Goal: Share content: Share content

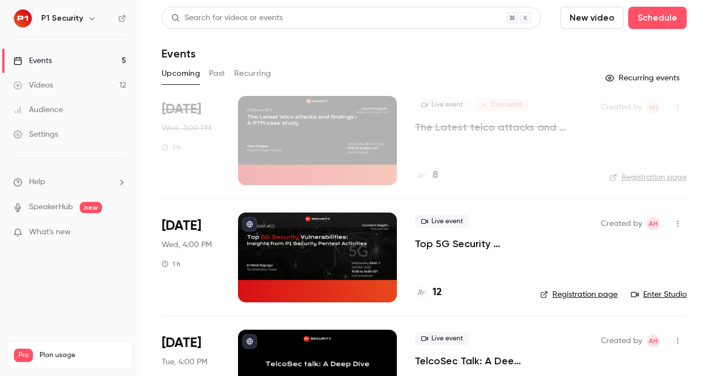
click at [430, 242] on p "Top 5G Security Vulnerabilities: Insights from P1 Security Pentest Activities" at bounding box center [469, 243] width 108 height 13
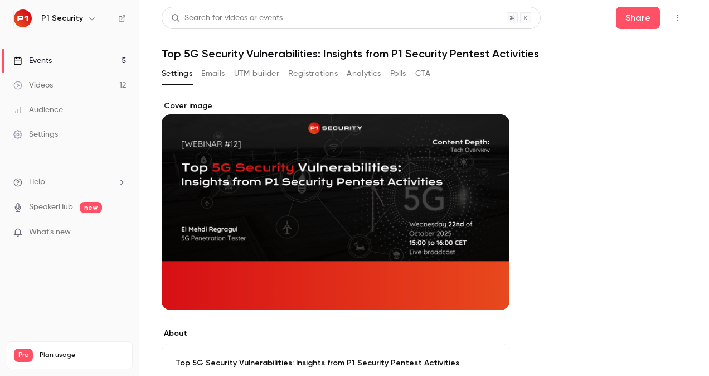
click at [326, 68] on button "Registrations" at bounding box center [313, 74] width 50 height 18
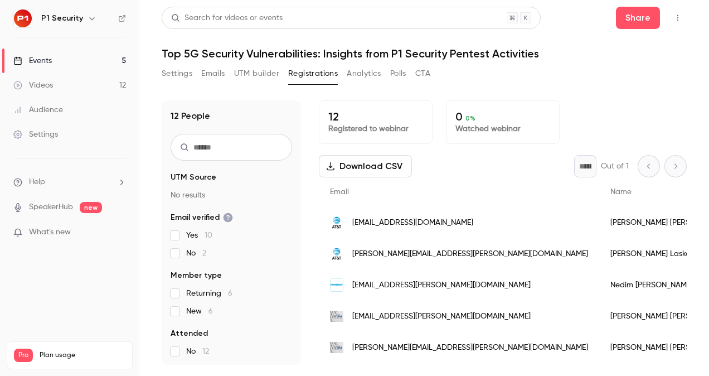
click at [50, 62] on div "Events" at bounding box center [32, 60] width 38 height 11
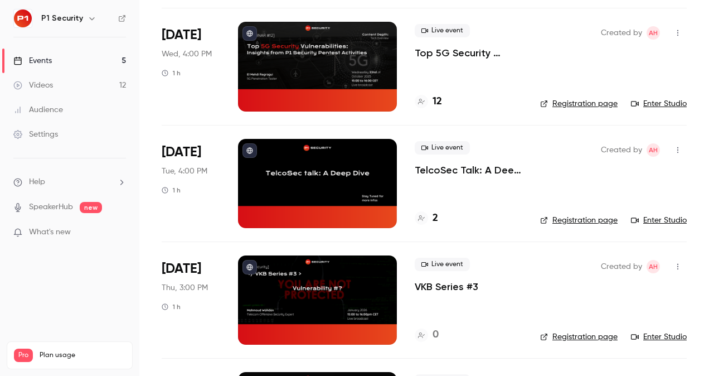
scroll to position [211, 0]
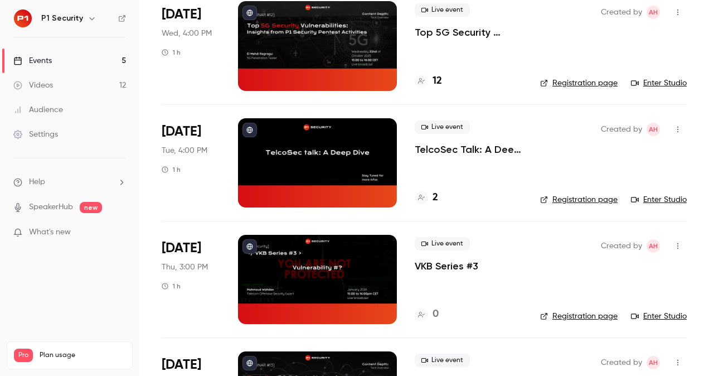
click at [456, 150] on p "TelcoSec Talk: A Deep Dive" at bounding box center [469, 149] width 108 height 13
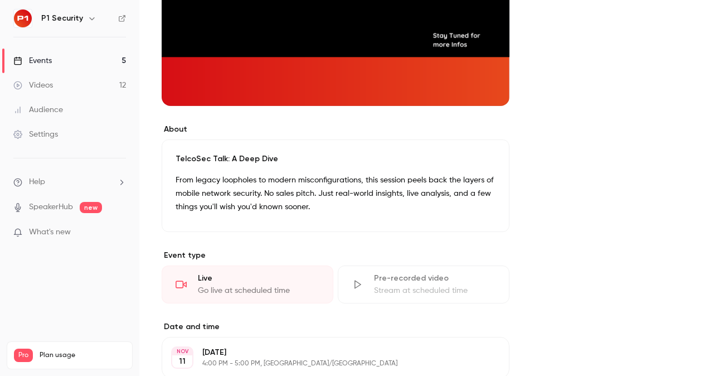
scroll to position [204, 0]
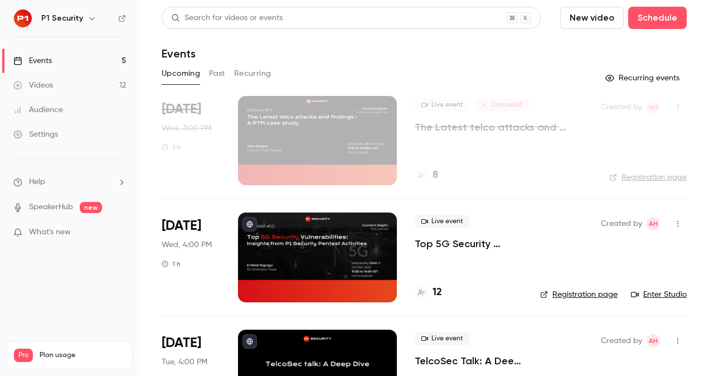
drag, startPoint x: 0, startPoint y: 0, endPoint x: 454, endPoint y: 245, distance: 515.6
click at [454, 245] on p "Top 5G Security Vulnerabilities: Insights from P1 Security Pentest Activities" at bounding box center [469, 243] width 108 height 13
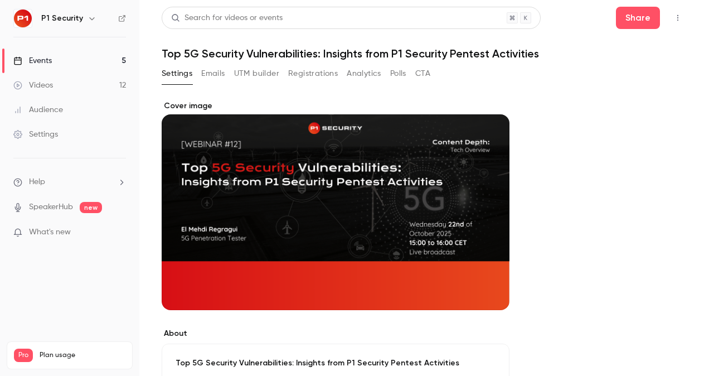
click at [303, 71] on button "Registrations" at bounding box center [313, 74] width 50 height 18
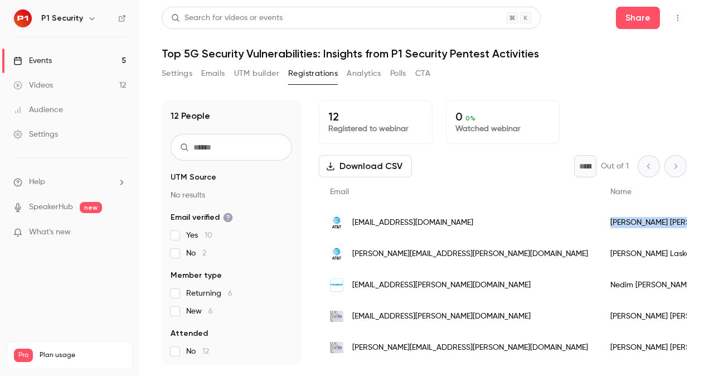
drag, startPoint x: 491, startPoint y: 224, endPoint x: 538, endPoint y: 226, distance: 46.9
click at [599, 226] on div "[PERSON_NAME]" at bounding box center [668, 222] width 139 height 31
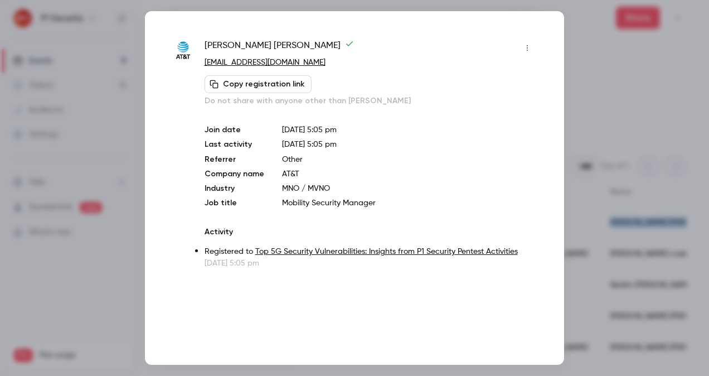
copy div "[PERSON_NAME]"
drag, startPoint x: 277, startPoint y: 47, endPoint x: 201, endPoint y: 38, distance: 76.8
click at [201, 38] on div "[PERSON_NAME] [PERSON_NAME][EMAIL_ADDRESS][DOMAIN_NAME] Copy registration link …" at bounding box center [354, 187] width 419 height 353
copy span "[PERSON_NAME]"
click at [95, 103] on div at bounding box center [354, 188] width 709 height 376
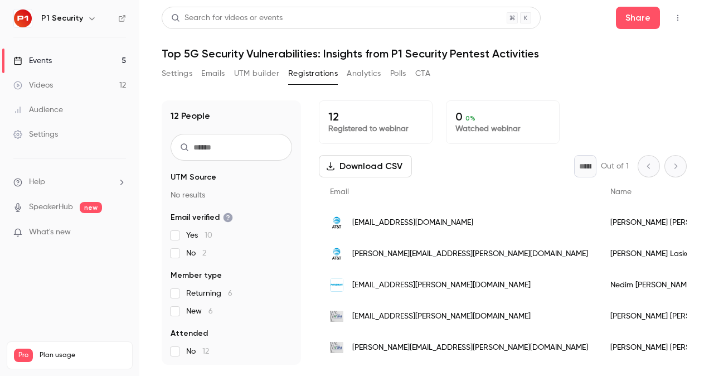
click at [599, 223] on div "Joel Casey" at bounding box center [668, 222] width 139 height 31
click at [432, 253] on div "[PERSON_NAME][EMAIL_ADDRESS][PERSON_NAME][DOMAIN_NAME]" at bounding box center [459, 253] width 280 height 31
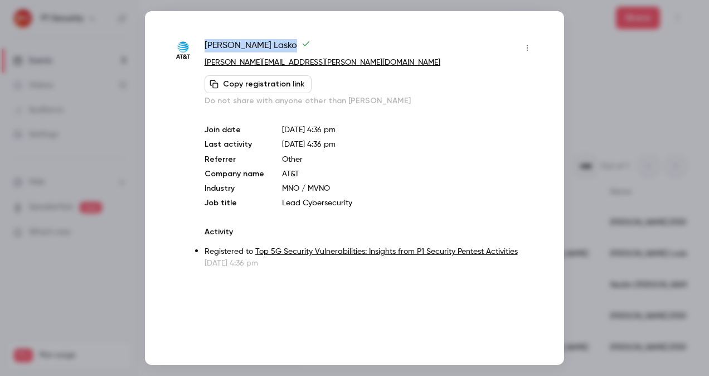
drag, startPoint x: 256, startPoint y: 47, endPoint x: 203, endPoint y: 46, distance: 52.9
click at [203, 46] on div "Brian Lasko brian.lasko@att.com Copy registration link Do not share with anyone…" at bounding box center [354, 154] width 363 height 230
copy span "Brian Lasko"
click at [639, 62] on div at bounding box center [354, 188] width 709 height 376
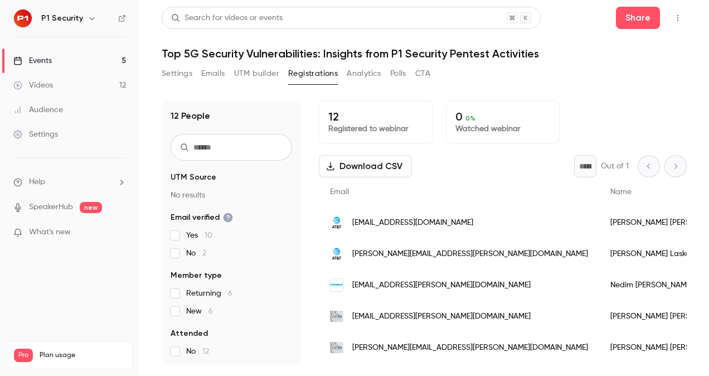
click at [52, 57] on div "Events" at bounding box center [32, 60] width 38 height 11
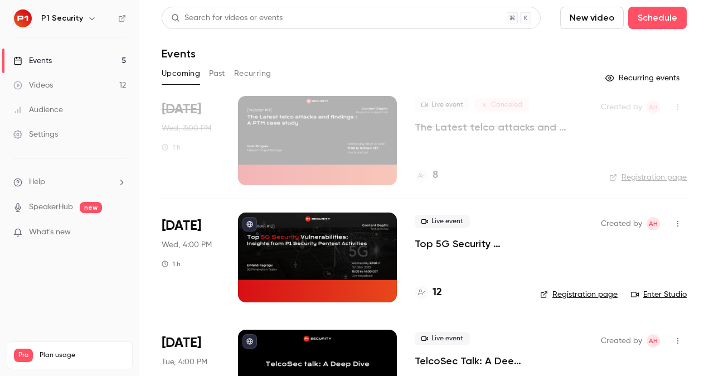
click at [452, 240] on p "Top 5G Security Vulnerabilities: Insights from P1 Security Pentest Activities" at bounding box center [469, 243] width 108 height 13
click at [458, 243] on p "Top 5G Security Vulnerabilities: Insights from P1 Security Pentest Activities" at bounding box center [469, 243] width 108 height 13
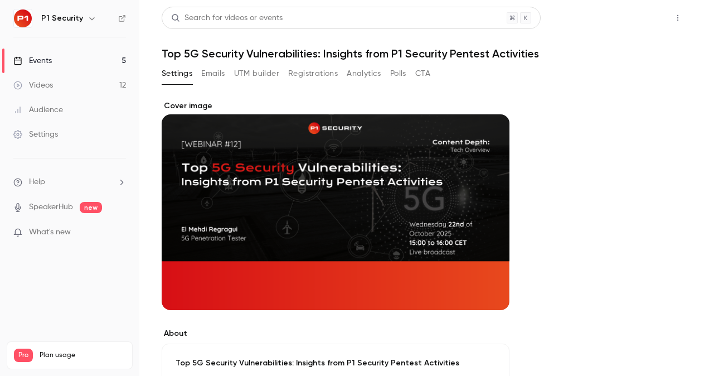
click at [635, 17] on button "Share" at bounding box center [638, 18] width 44 height 22
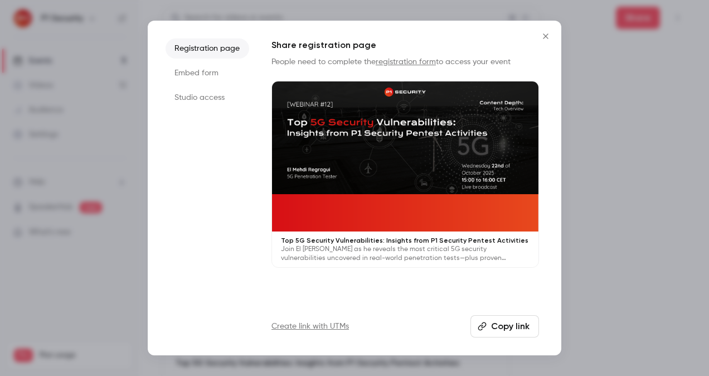
click at [515, 327] on button "Copy link" at bounding box center [504, 326] width 69 height 22
click at [669, 76] on div at bounding box center [354, 188] width 709 height 376
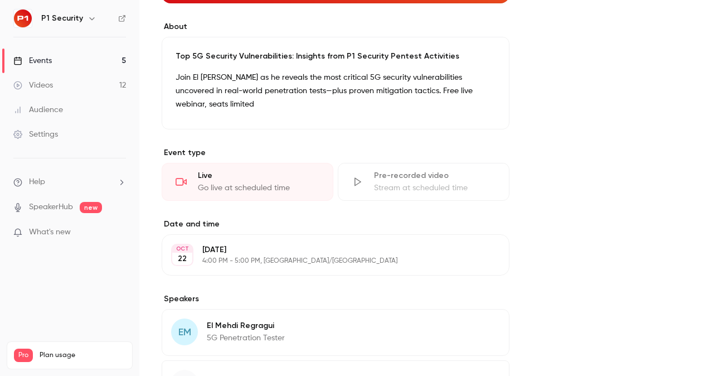
scroll to position [292, 0]
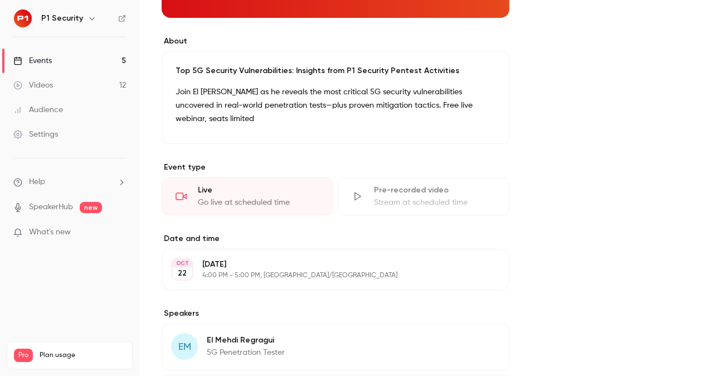
click at [230, 91] on p "Join El [PERSON_NAME] as he reveals the most critical 5G security vulnerabiliti…" at bounding box center [336, 105] width 320 height 40
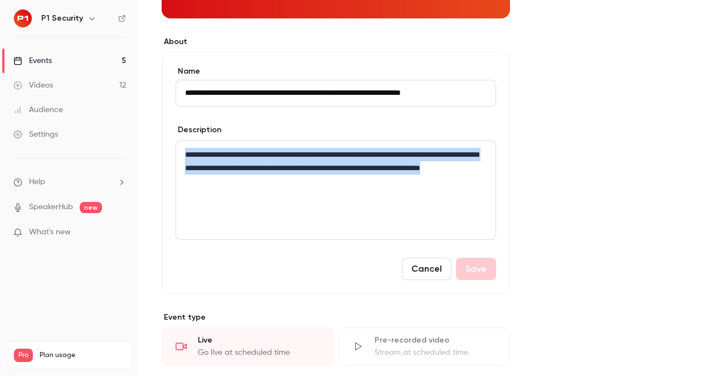
drag, startPoint x: 184, startPoint y: 150, endPoint x: 350, endPoint y: 183, distance: 168.7
click at [350, 183] on p "**********" at bounding box center [335, 168] width 301 height 40
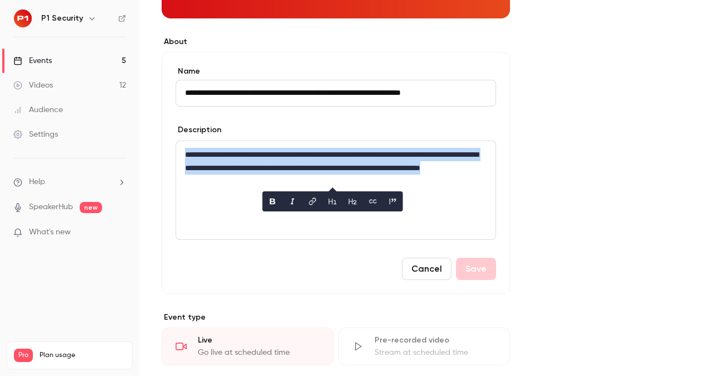
scroll to position [0, 0]
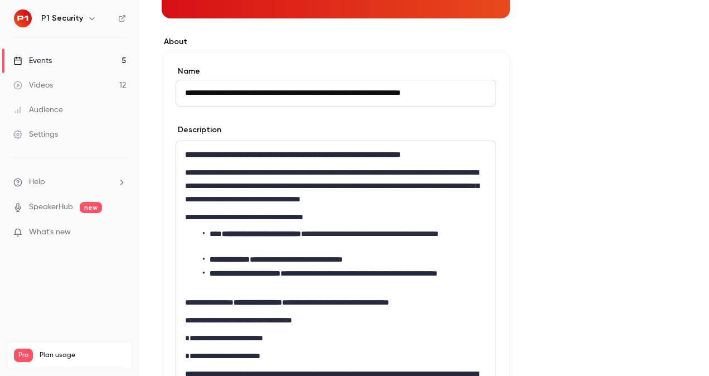
click at [270, 169] on p "**********" at bounding box center [335, 185] width 301 height 40
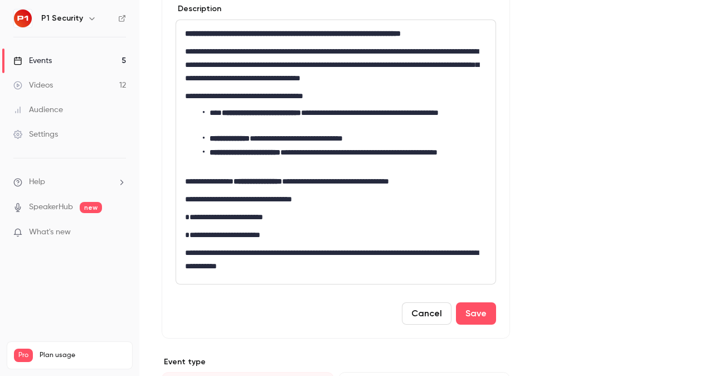
scroll to position [422, 0]
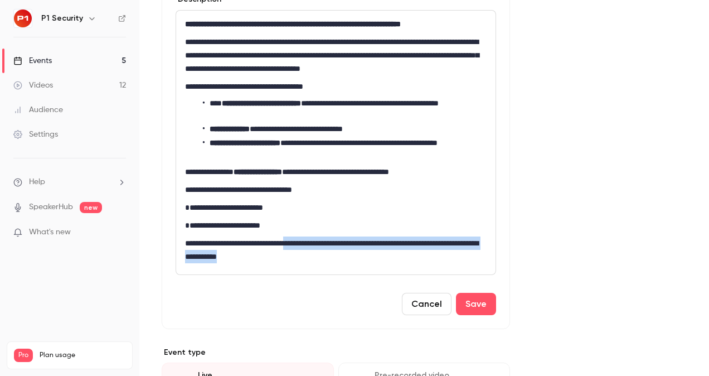
drag, startPoint x: 313, startPoint y: 241, endPoint x: 341, endPoint y: 261, distance: 34.8
click at [341, 261] on p "**********" at bounding box center [335, 249] width 301 height 27
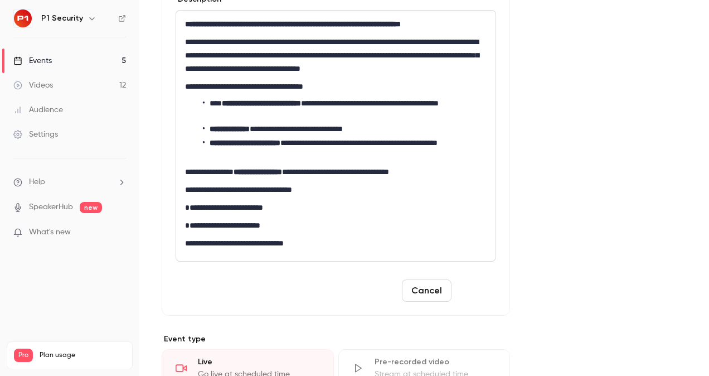
click at [469, 294] on button "Save" at bounding box center [476, 290] width 40 height 22
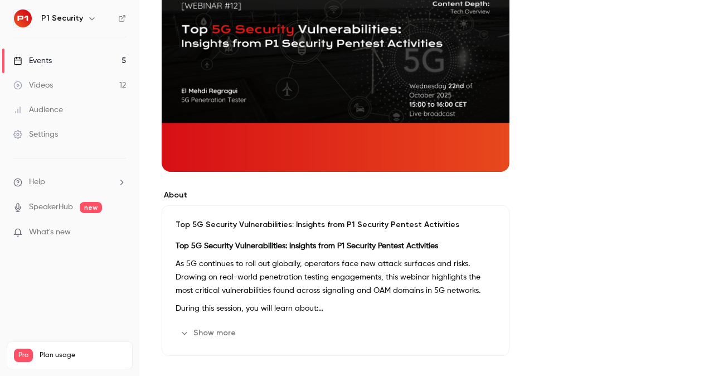
scroll to position [0, 0]
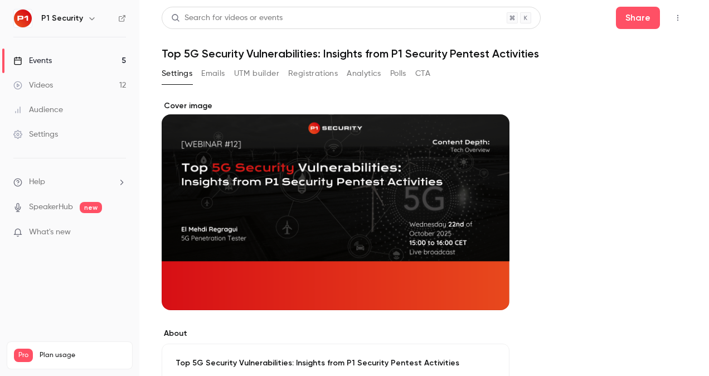
click at [80, 59] on link "Events 5" at bounding box center [69, 60] width 139 height 25
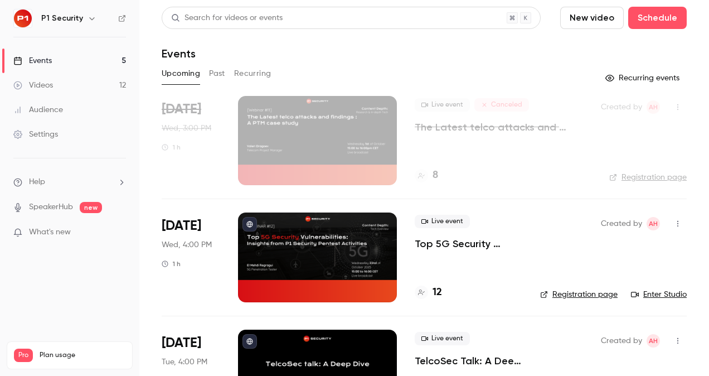
scroll to position [91, 0]
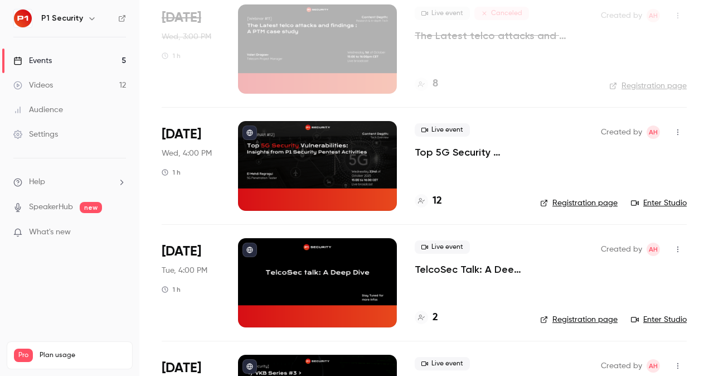
click at [455, 150] on p "Top 5G Security Vulnerabilities: Insights from P1 Security Pentest Activities" at bounding box center [469, 151] width 108 height 13
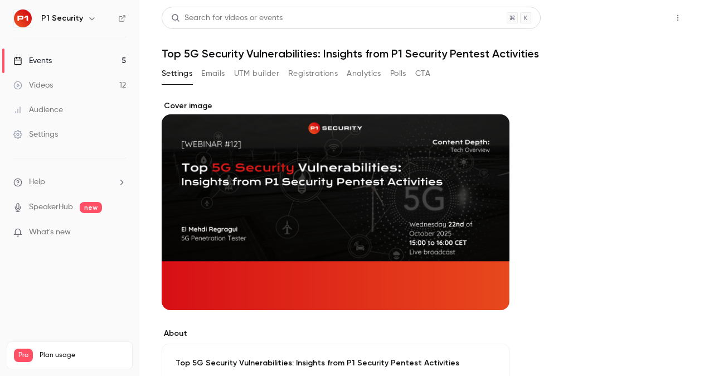
click at [643, 17] on button "Share" at bounding box center [638, 18] width 44 height 22
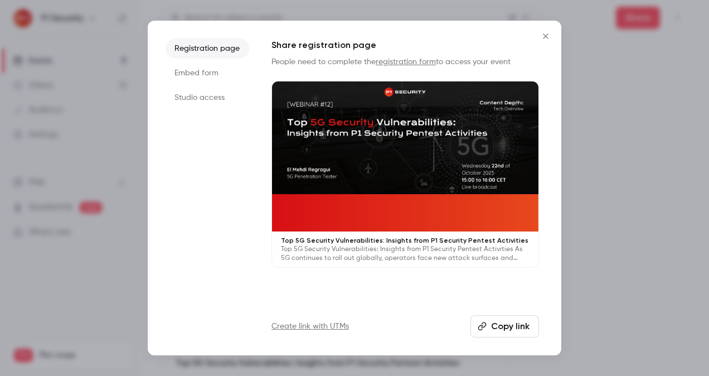
click at [515, 331] on button "Copy link" at bounding box center [504, 326] width 69 height 22
click at [601, 232] on div at bounding box center [354, 188] width 709 height 376
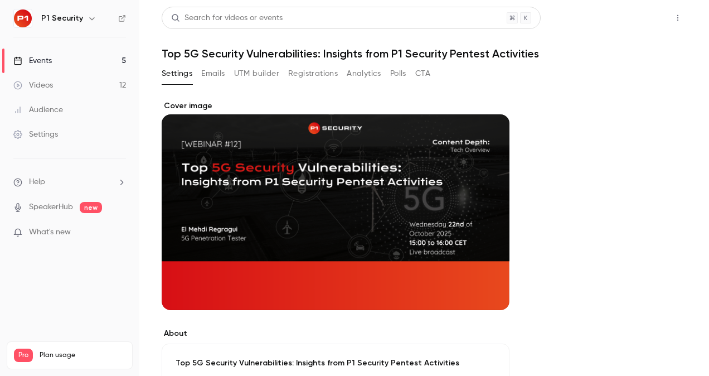
click at [624, 23] on button "Share" at bounding box center [638, 18] width 44 height 22
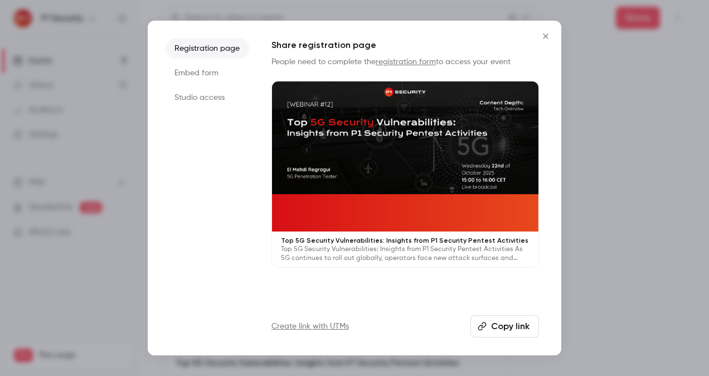
click at [505, 343] on div "Registration page Embed form Studio access Share registration page People need …" at bounding box center [354, 188] width 413 height 334
click at [507, 335] on button "Copy link" at bounding box center [504, 326] width 69 height 22
click at [708, 119] on html "P1 Security Events 5 Videos 12 Audience Settings Help SpeakerHub new What's new…" at bounding box center [354, 188] width 709 height 376
click at [630, 113] on div at bounding box center [354, 188] width 709 height 376
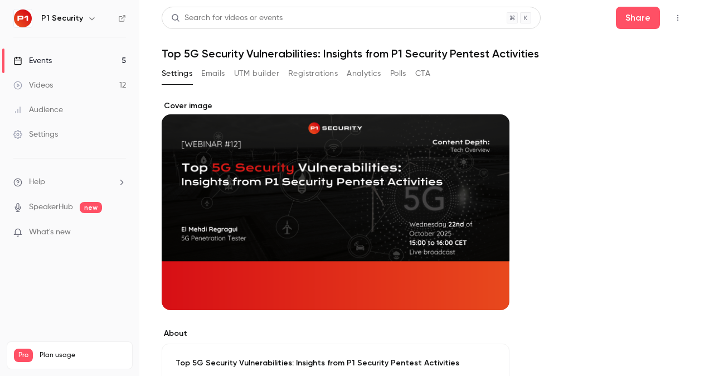
click at [305, 74] on button "Registrations" at bounding box center [313, 74] width 50 height 18
